Goal: Find specific page/section: Find specific page/section

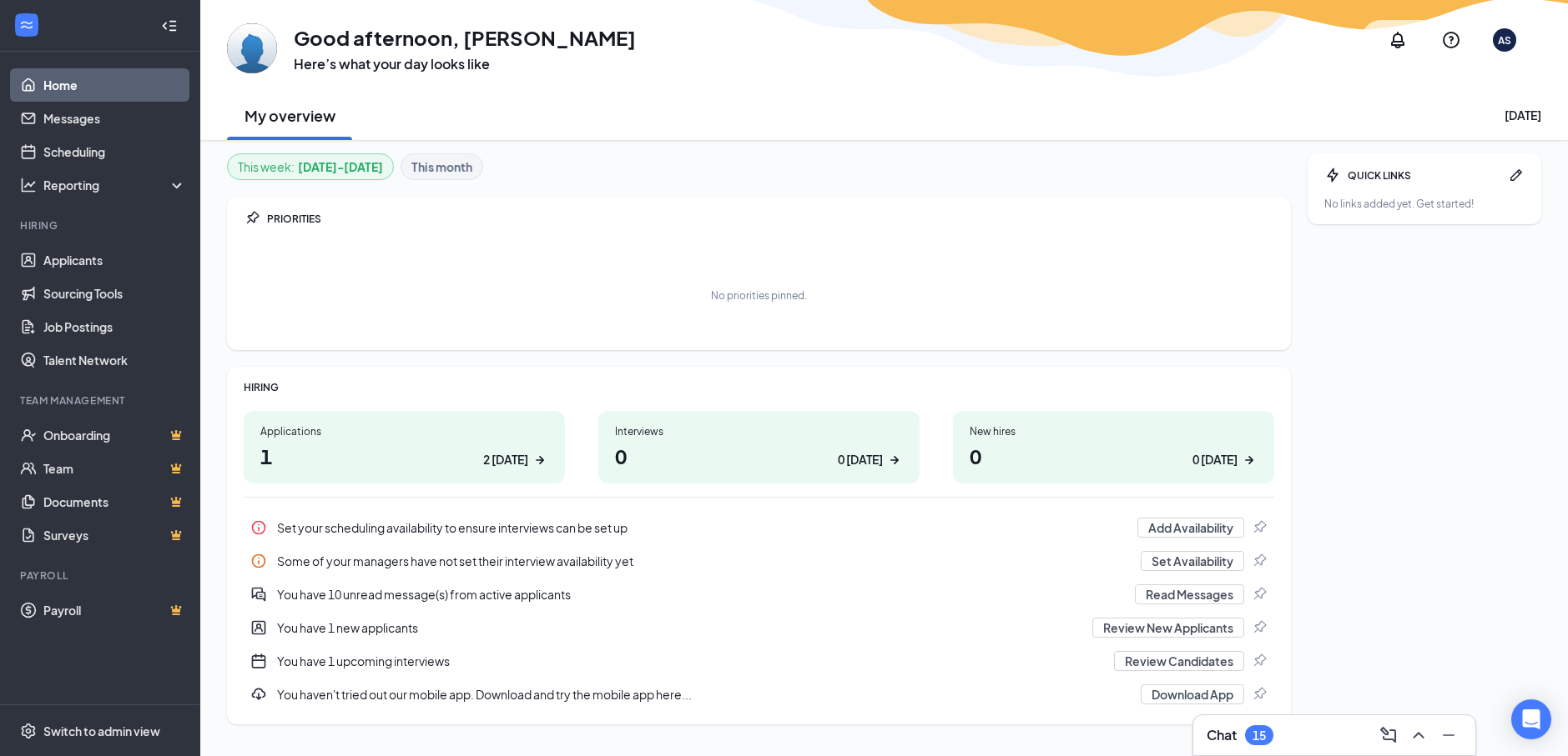
click at [87, 85] on link "Home" at bounding box center [115, 85] width 142 height 34
click at [101, 263] on link "Applicants" at bounding box center [115, 260] width 142 height 34
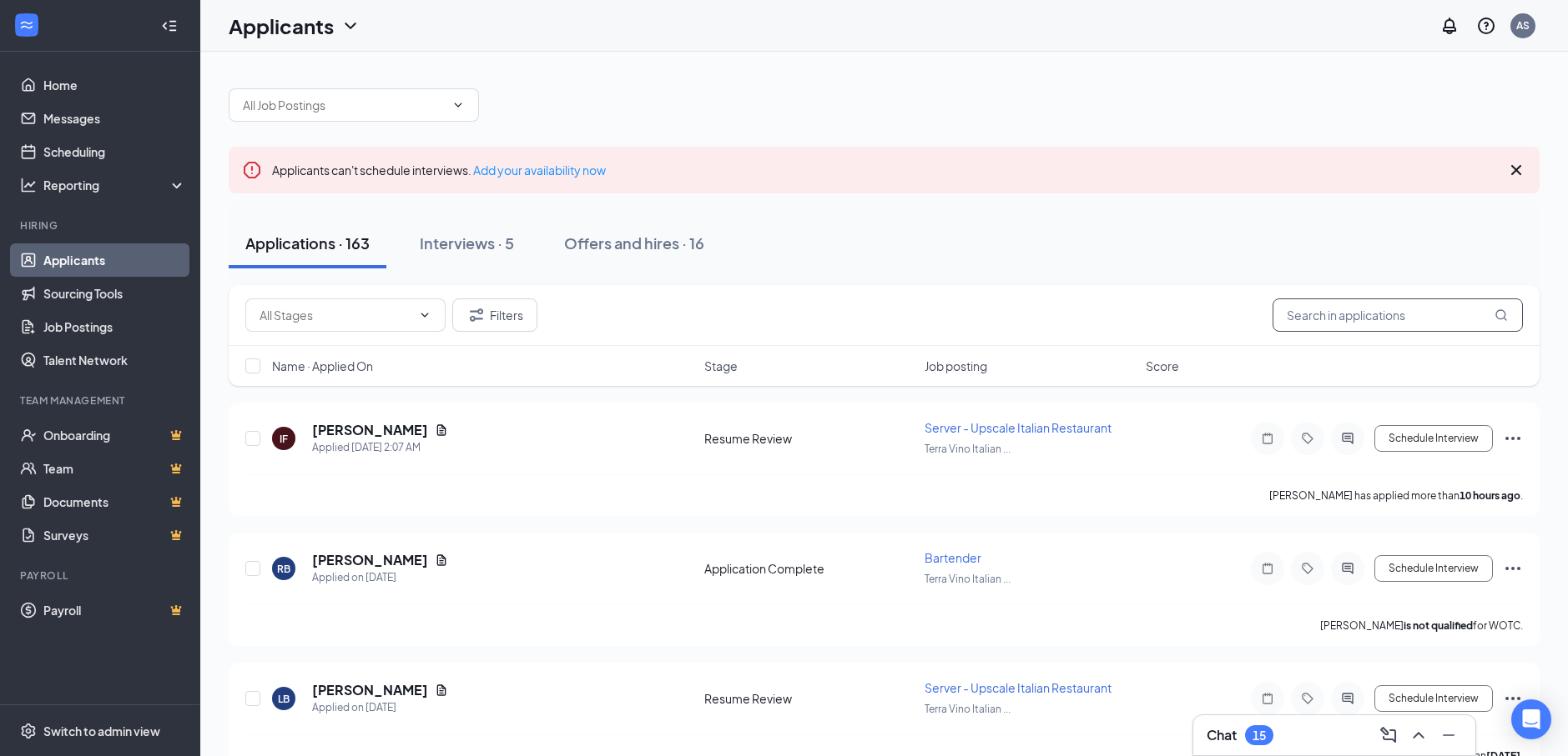
click at [1342, 309] on input "text" at bounding box center [1397, 315] width 250 height 34
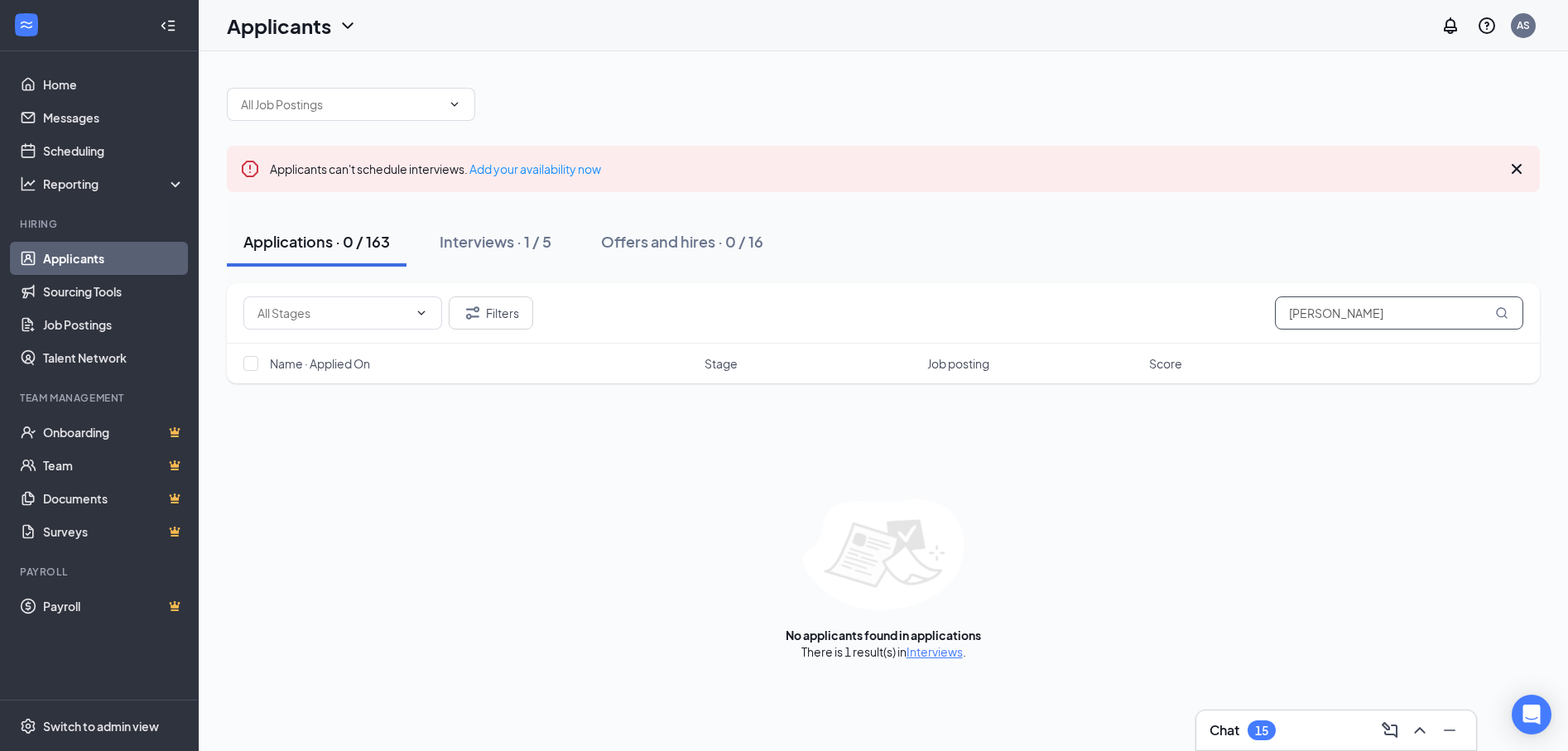
type input "[PERSON_NAME]"
click at [524, 246] on div "Interviews · 1 / 5" at bounding box center [496, 241] width 112 height 21
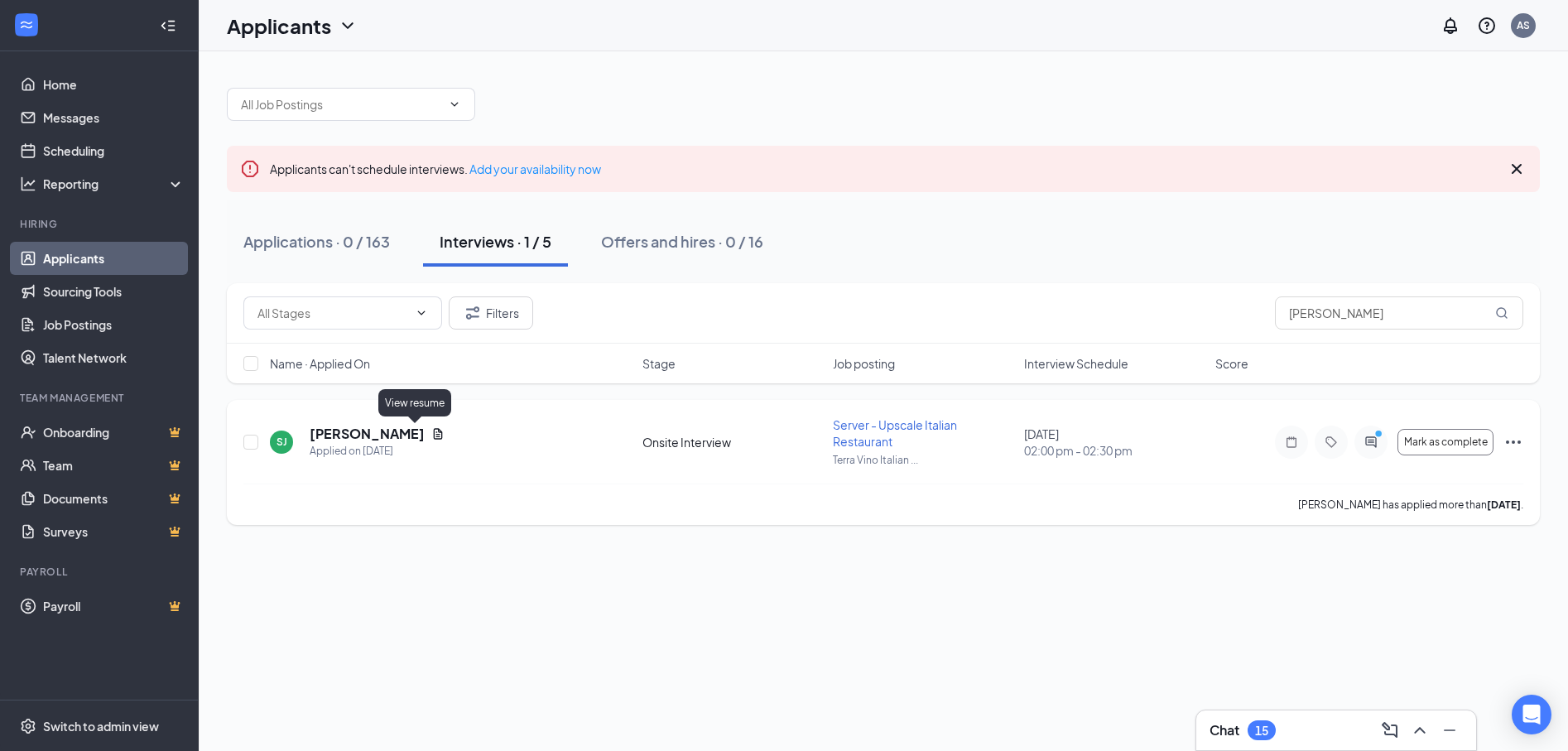
click at [432, 430] on icon "Document" at bounding box center [439, 434] width 14 height 14
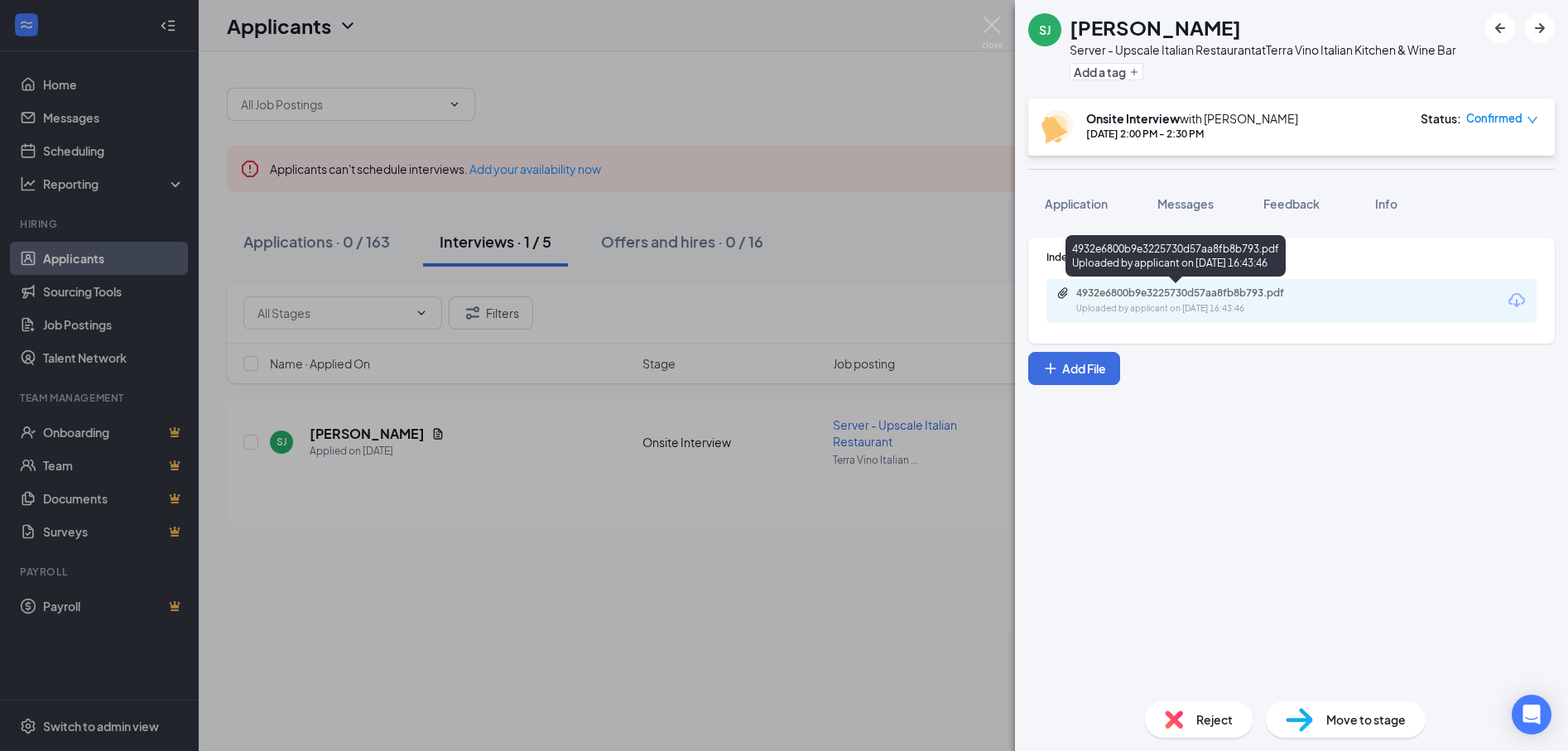
click at [1176, 310] on div "Uploaded by applicant on [DATE] 16:43:46" at bounding box center [1200, 309] width 248 height 14
